Goal: Transaction & Acquisition: Purchase product/service

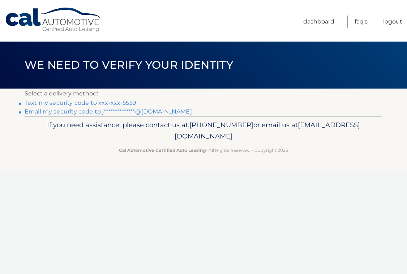
click at [111, 102] on link "Text my security code to xxx-xxx-5559" at bounding box center [81, 102] width 112 height 7
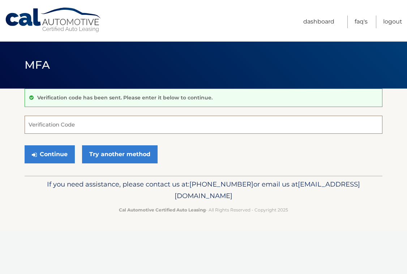
click at [72, 122] on input "Verification Code" at bounding box center [204, 125] width 358 height 18
type input "773314"
click at [56, 148] on button "Continue" at bounding box center [50, 154] width 50 height 18
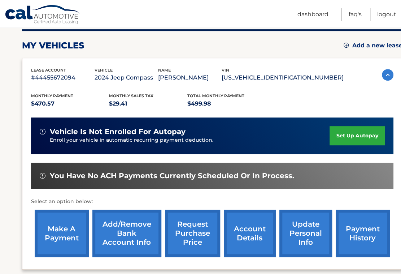
scroll to position [108, 0]
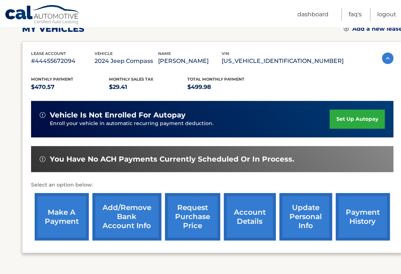
click at [63, 215] on link "make a payment" at bounding box center [62, 216] width 54 height 47
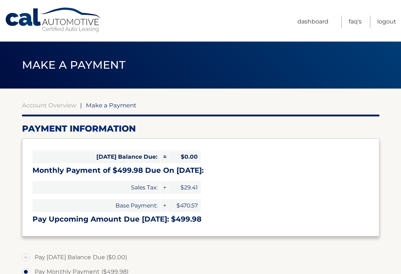
select select "NzI3YzljZGMtMzQwMy00YTE1LWFjZGMtYWRmNTIwMDA1NTIx"
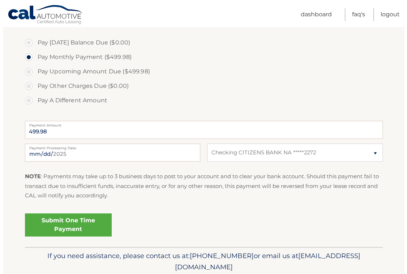
scroll to position [217, 0]
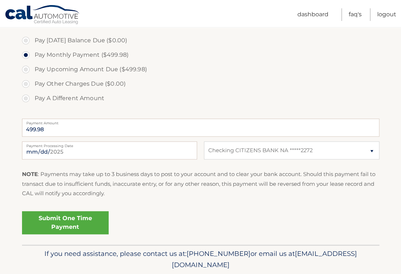
click at [77, 224] on link "Submit One Time Payment" at bounding box center [65, 222] width 87 height 23
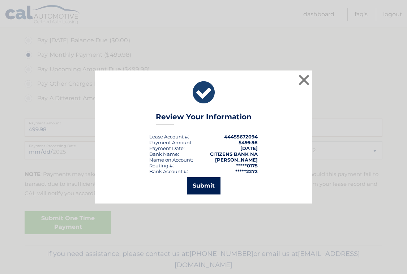
click at [208, 186] on button "Submit" at bounding box center [204, 185] width 34 height 17
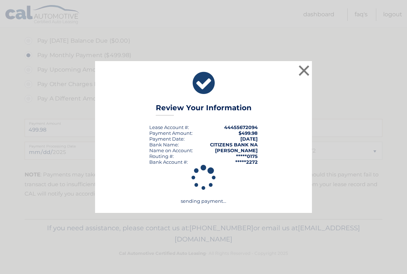
scroll to position [216, 0]
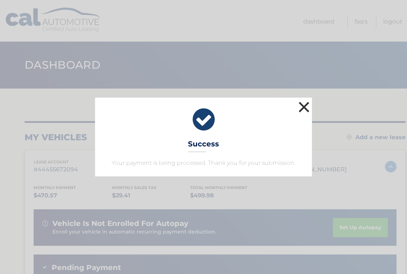
drag, startPoint x: 301, startPoint y: 107, endPoint x: 309, endPoint y: 105, distance: 7.7
click at [302, 107] on button "×" at bounding box center [304, 107] width 14 height 14
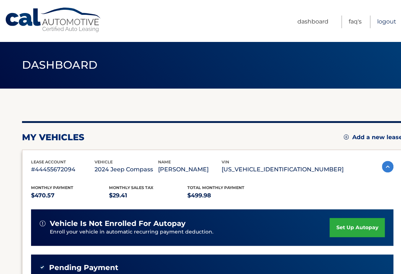
click at [387, 16] on link "Logout" at bounding box center [387, 22] width 19 height 13
